Goal: Navigation & Orientation: Understand site structure

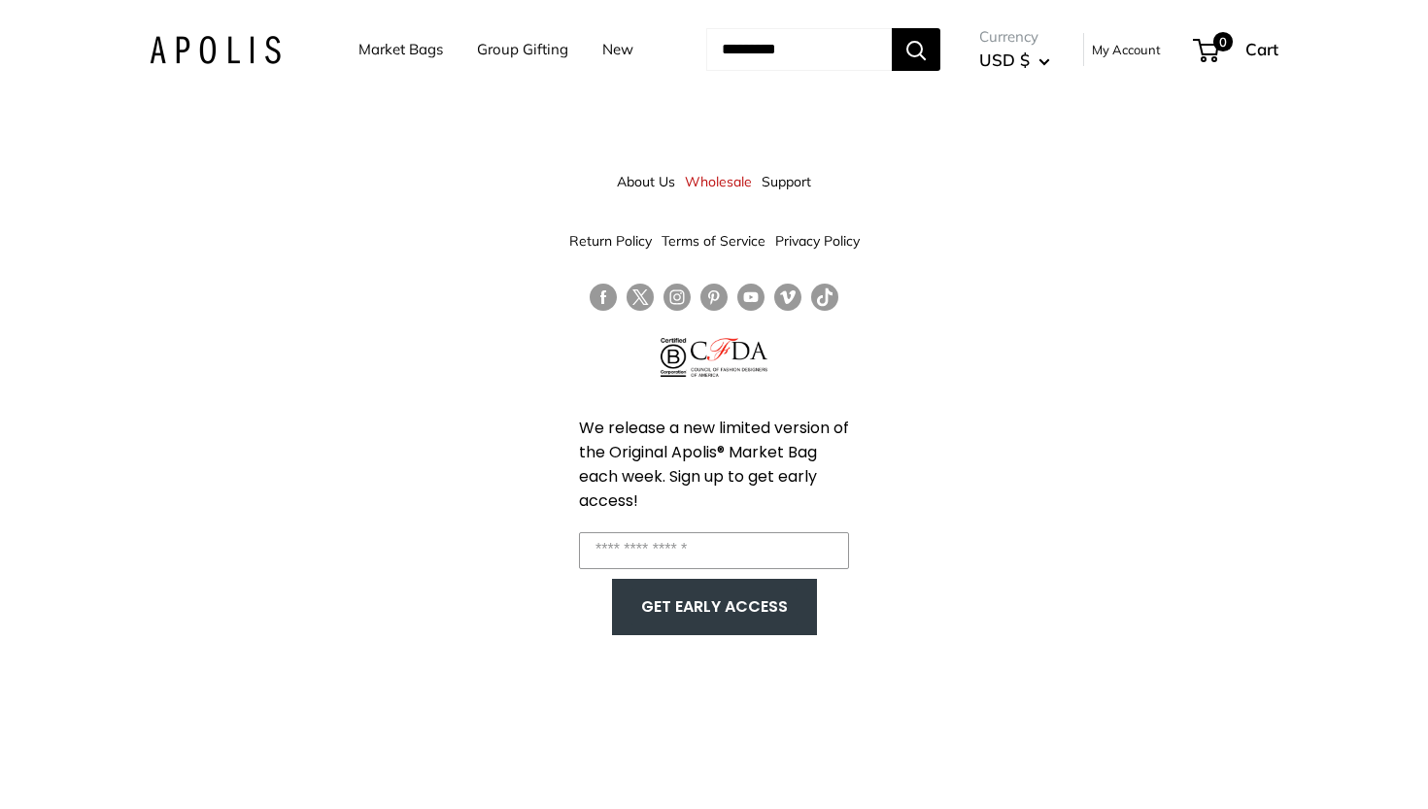
click at [213, 51] on img at bounding box center [215, 50] width 131 height 28
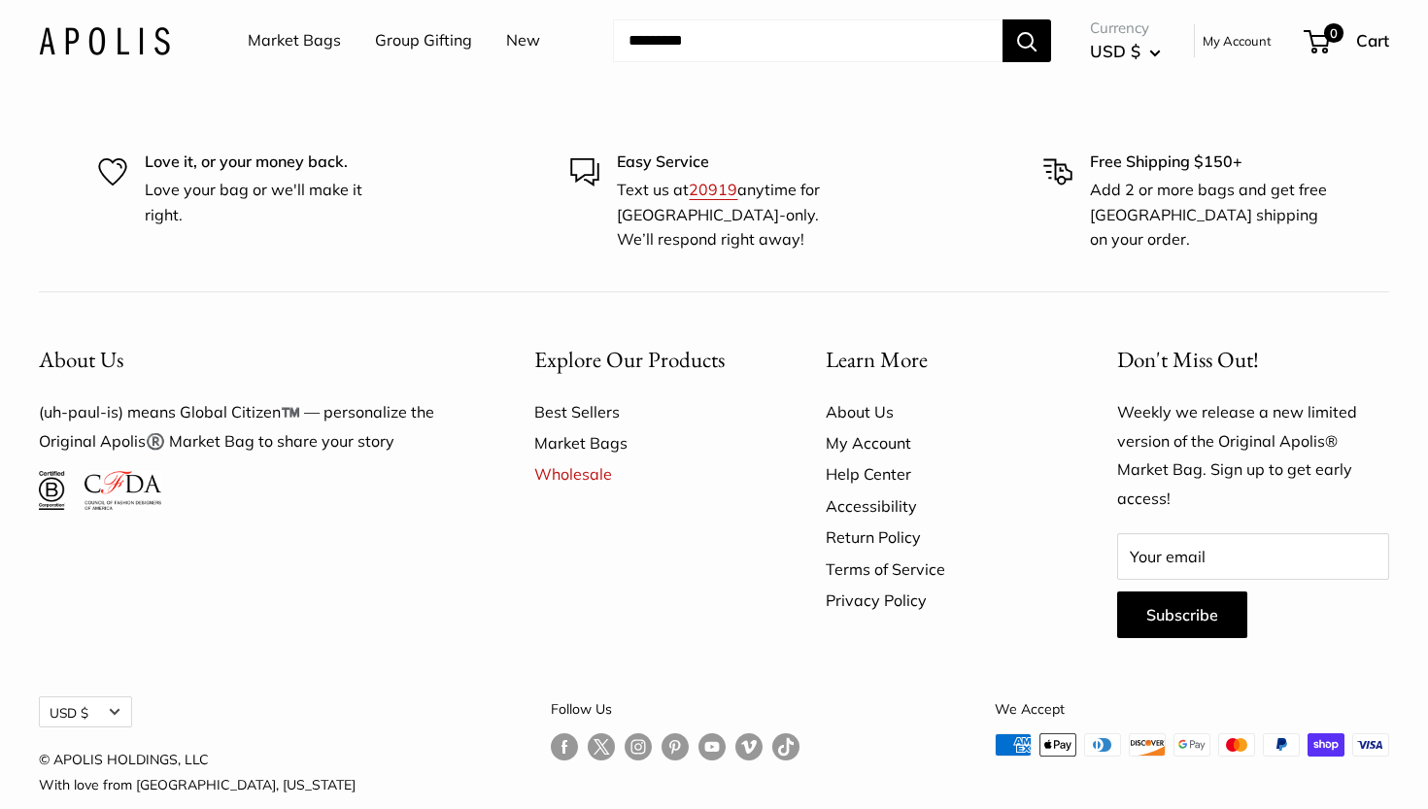
scroll to position [11610, 0]
click at [843, 397] on link "About Us" at bounding box center [937, 412] width 223 height 31
